Goal: Use online tool/utility

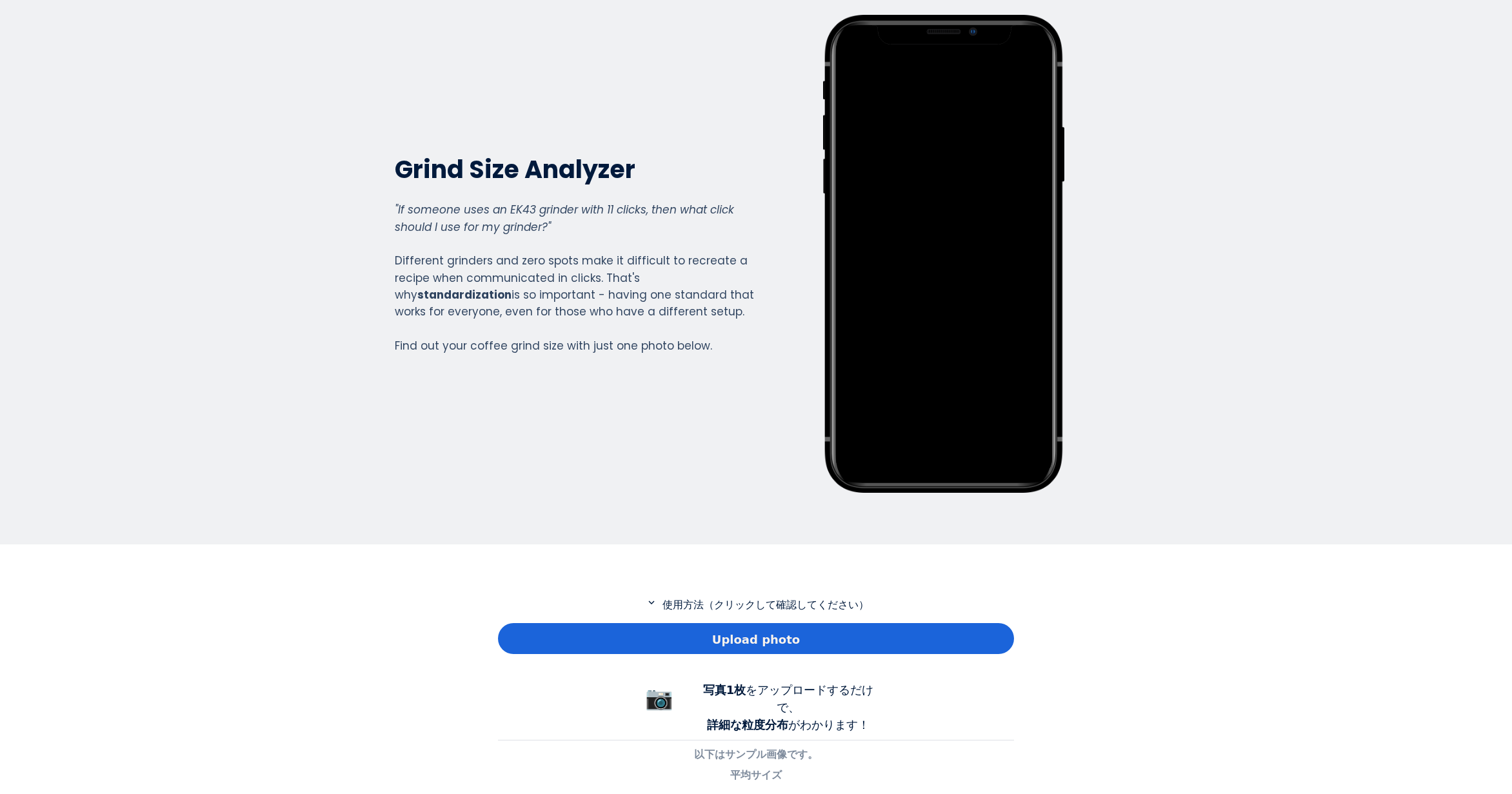
scroll to position [129, 0]
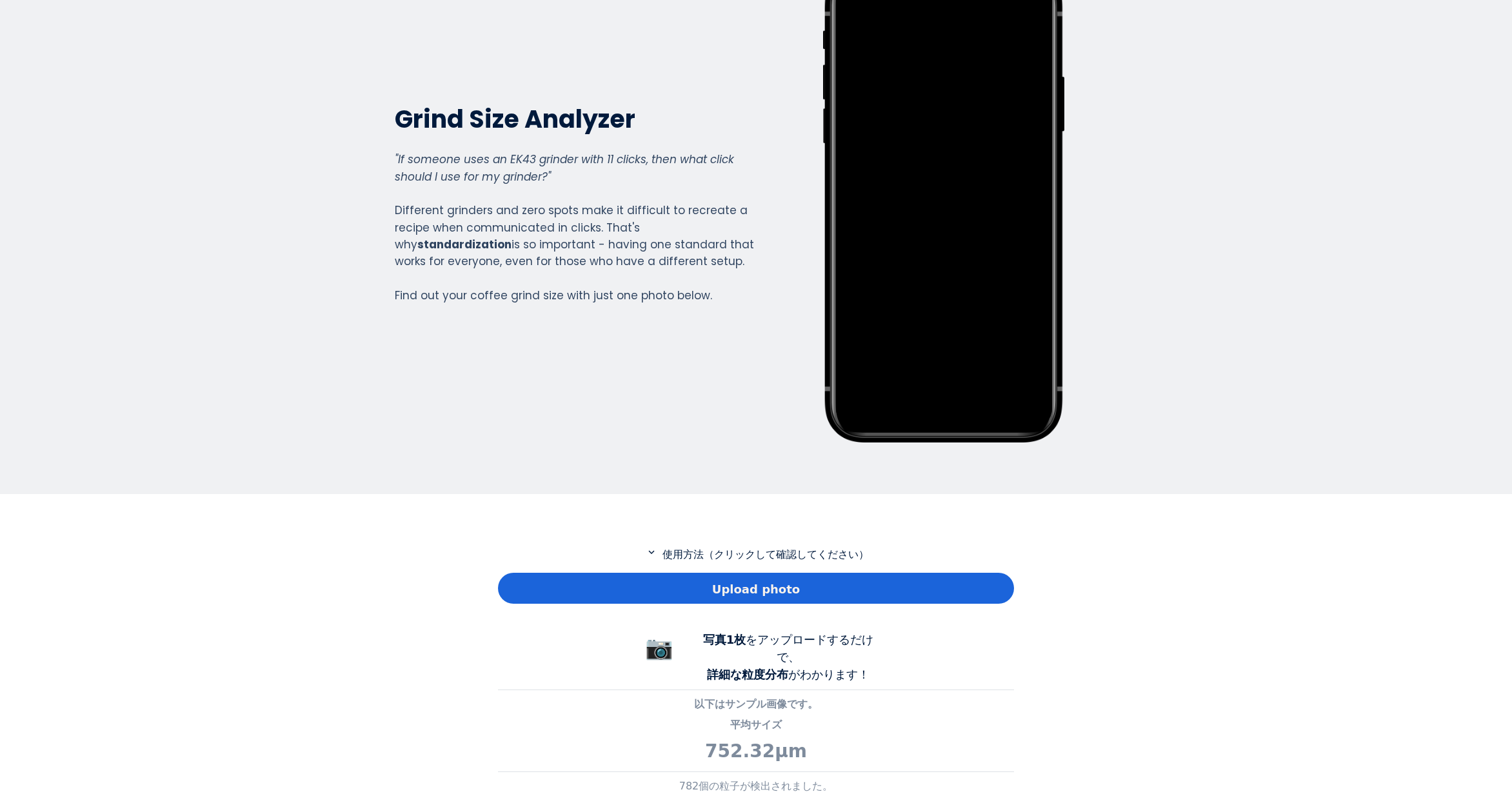
click at [697, 584] on div "Upload photo" at bounding box center [756, 588] width 516 height 31
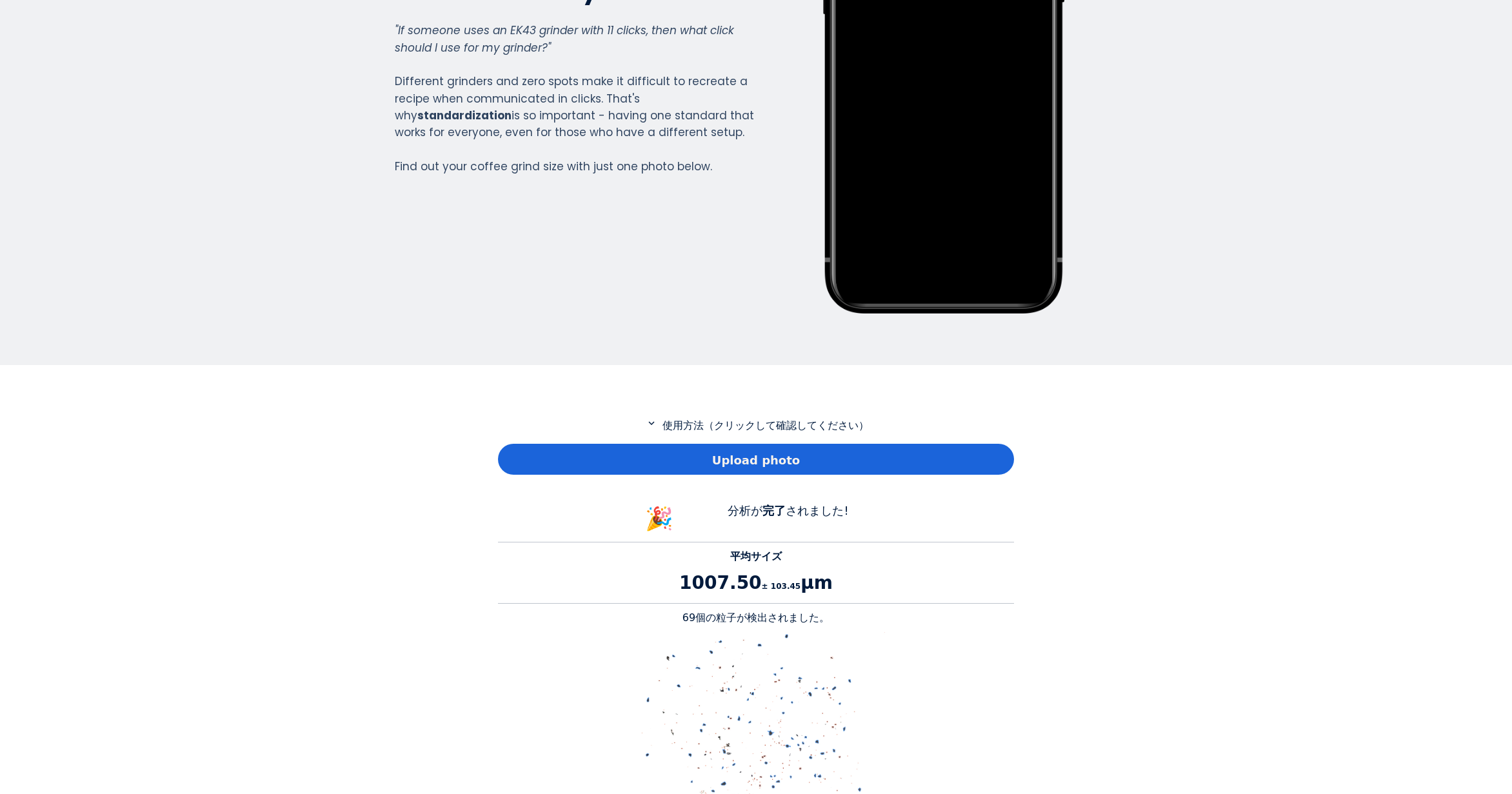
click at [692, 616] on p "69個の粒子が検出されました。" at bounding box center [756, 617] width 516 height 16
copy p "69"
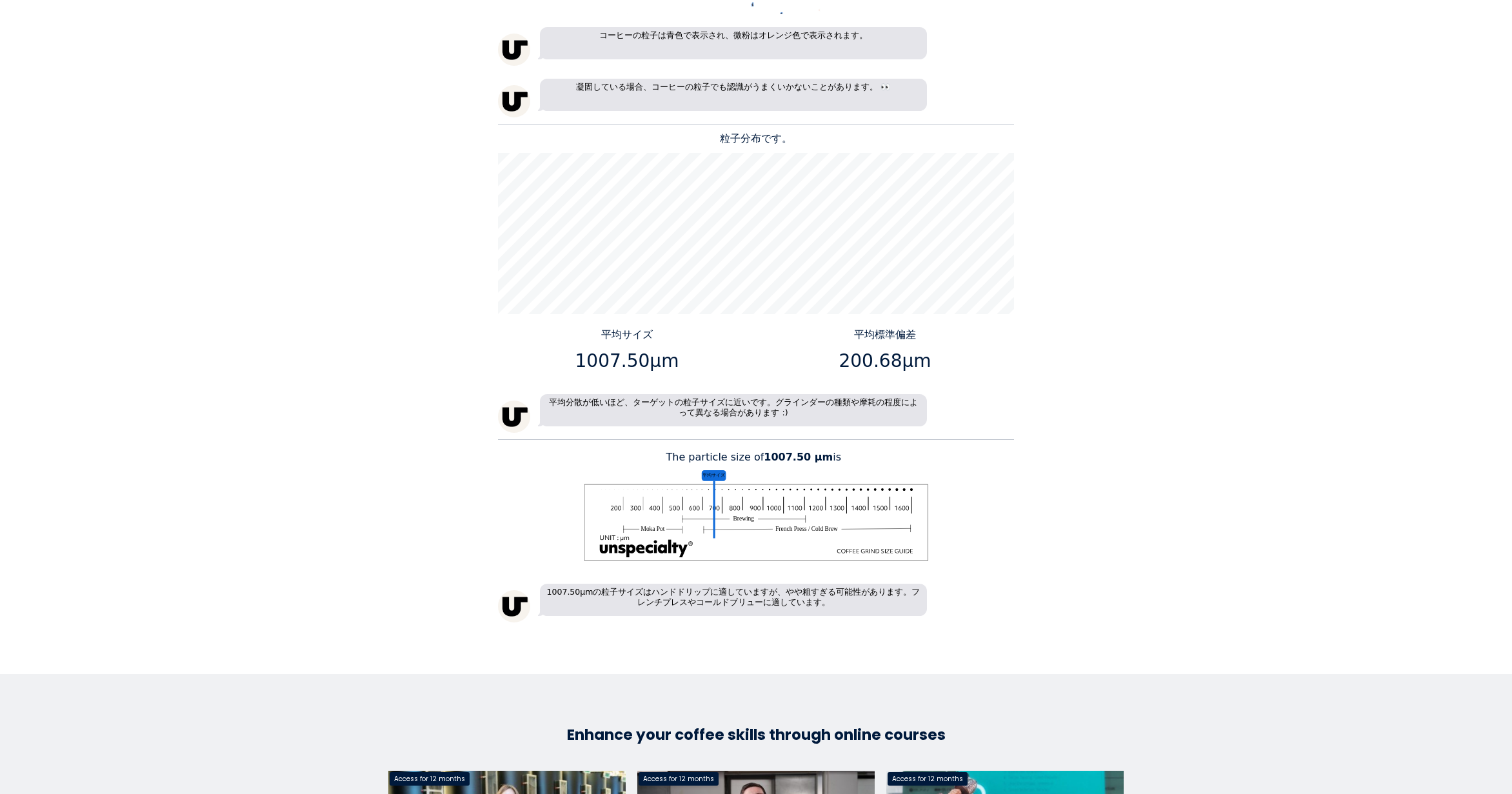
scroll to position [1225, 0]
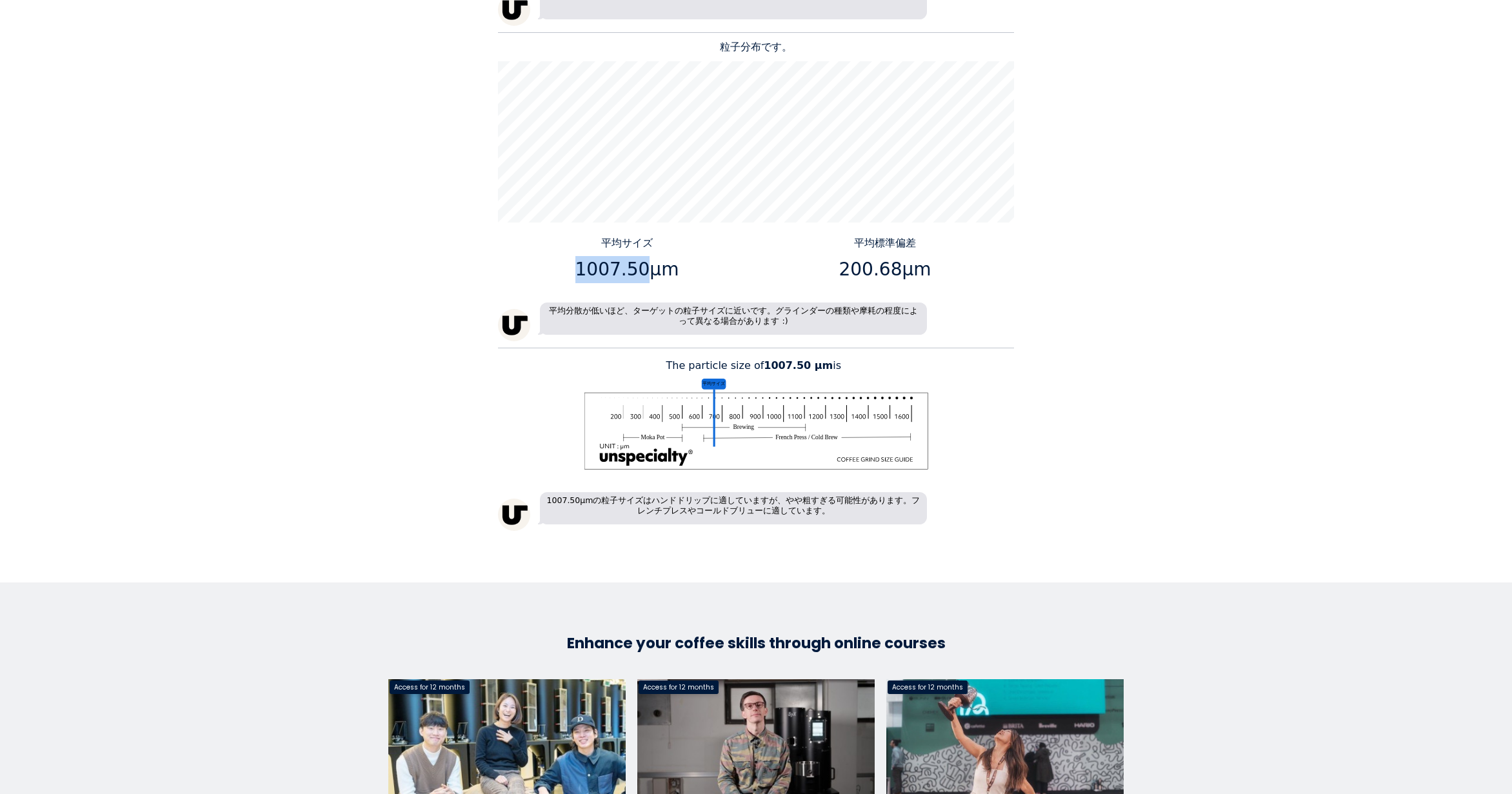
drag, startPoint x: 643, startPoint y: 268, endPoint x: 582, endPoint y: 266, distance: 61.0
click at [582, 266] on p "1007.50μm" at bounding box center [627, 270] width 248 height 27
copy p "1007.50"
drag, startPoint x: 892, startPoint y: 273, endPoint x: 846, endPoint y: 273, distance: 46.0
click at [846, 273] on p "200.68μm" at bounding box center [885, 270] width 248 height 27
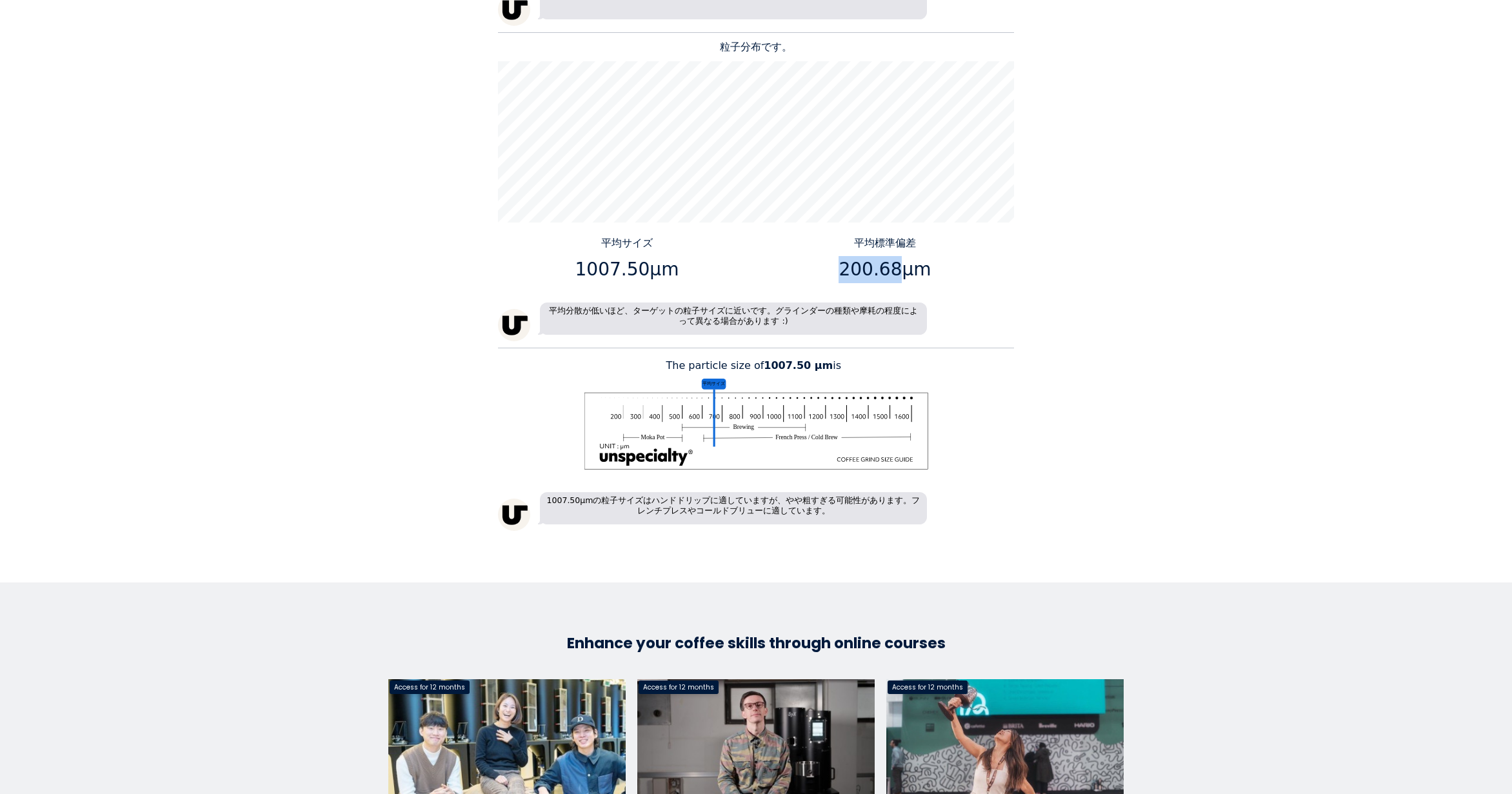
copy p "200.68"
